Goal: Navigation & Orientation: Find specific page/section

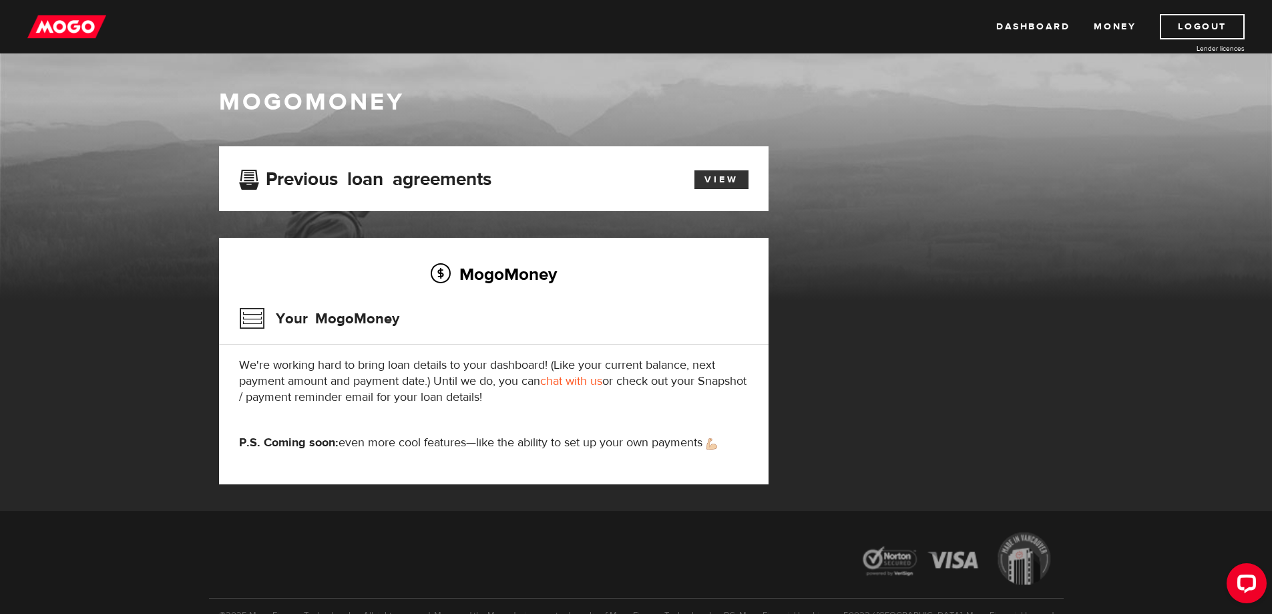
click at [721, 178] on link "View" at bounding box center [722, 179] width 54 height 19
click at [722, 178] on link "View" at bounding box center [722, 179] width 54 height 19
click at [1060, 25] on link "Dashboard" at bounding box center [1033, 26] width 73 height 25
